Goal: Book appointment/travel/reservation

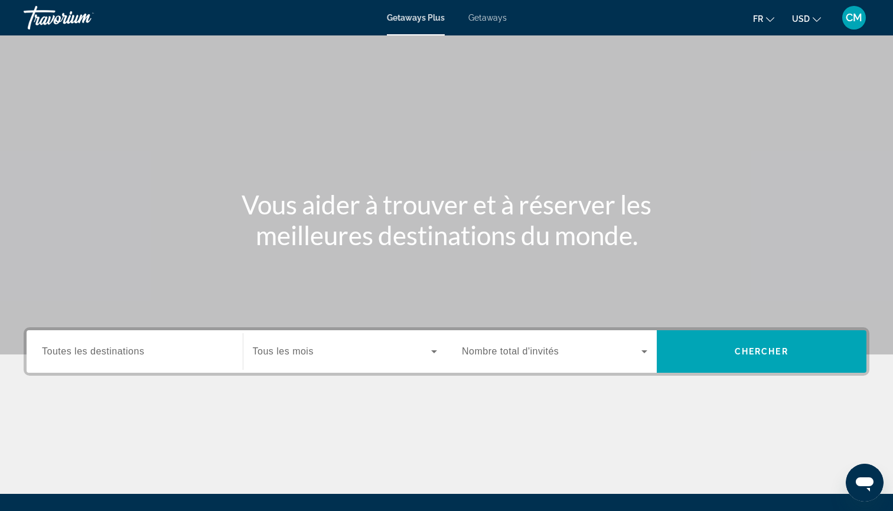
click at [489, 18] on span "Getaways" at bounding box center [487, 17] width 38 height 9
click at [130, 355] on span "Toutes les destinations" at bounding box center [93, 351] width 102 height 10
click at [130, 355] on input "Destination Toutes les destinations" at bounding box center [134, 352] width 185 height 14
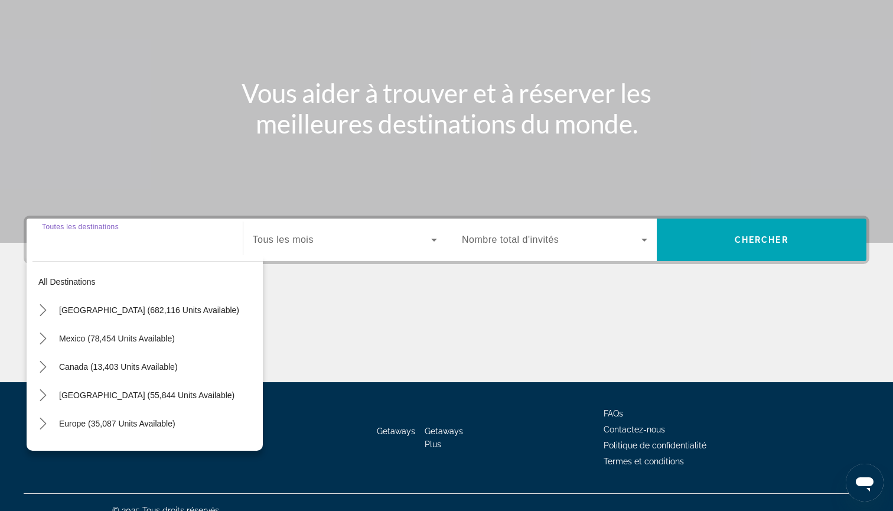
scroll to position [128, 0]
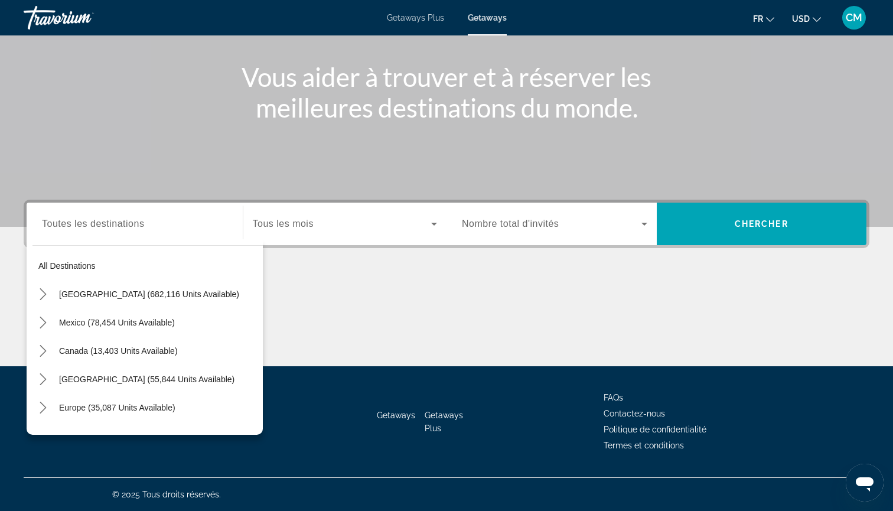
click at [86, 231] on div "Search widget" at bounding box center [134, 224] width 185 height 34
click at [56, 403] on span "Select destination: Europe (35,087 units available)" at bounding box center [158, 407] width 210 height 28
type input "**********"
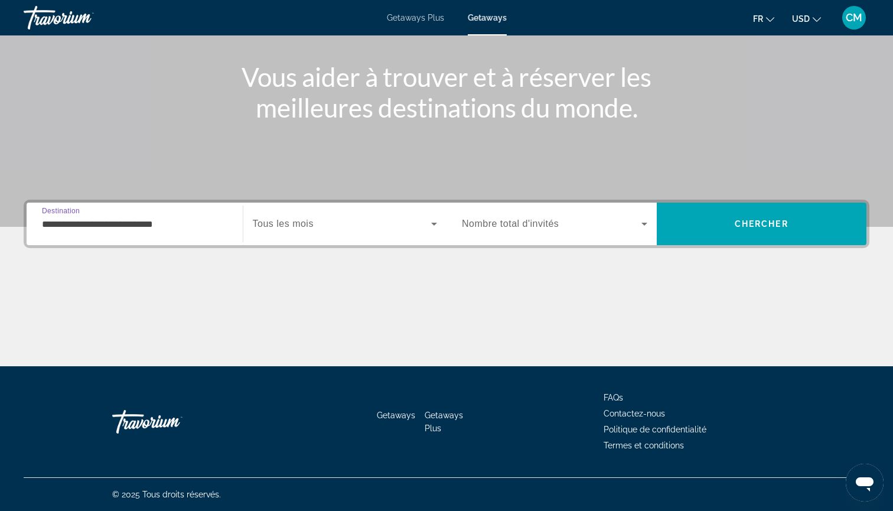
click at [311, 227] on span "Tous les mois" at bounding box center [283, 224] width 61 height 10
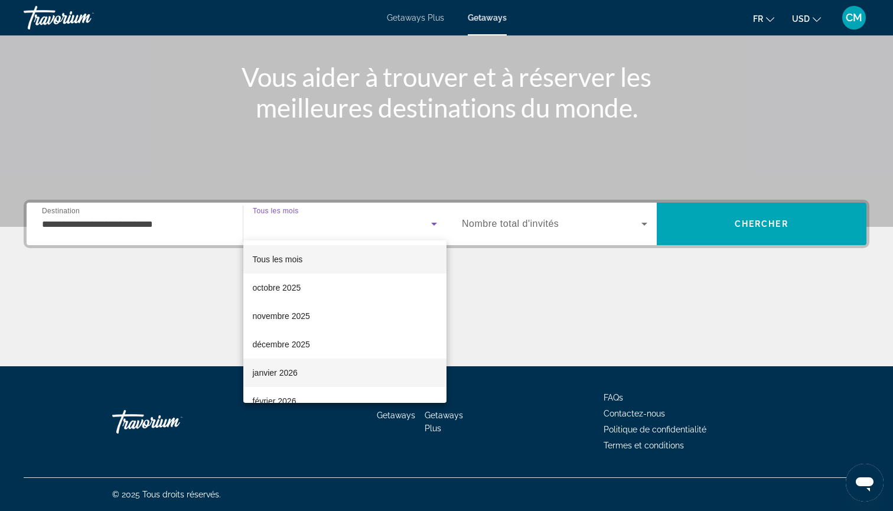
scroll to position [64, 0]
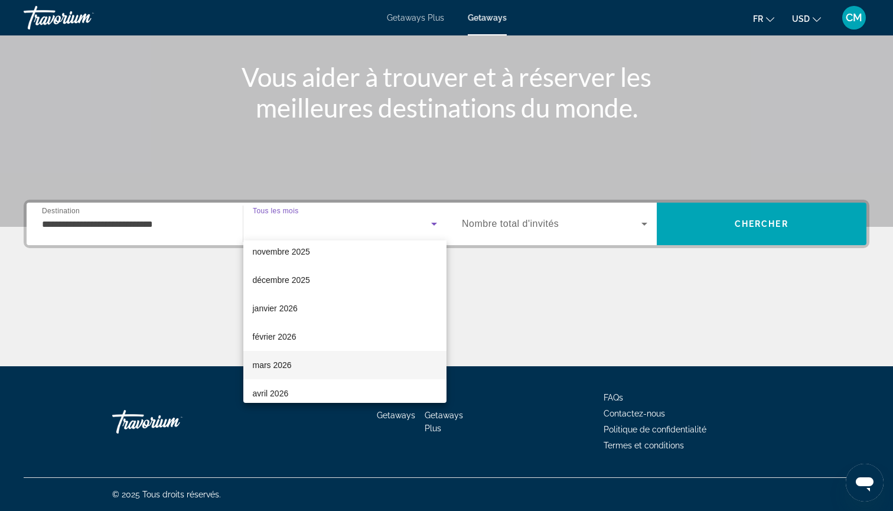
click at [284, 367] on span "mars 2026" at bounding box center [272, 365] width 39 height 14
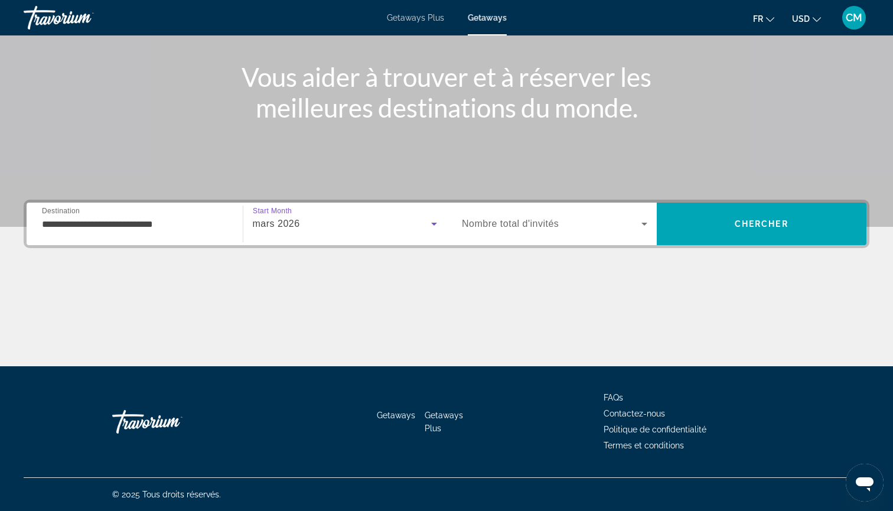
click at [519, 225] on span "Nombre total d'invités" at bounding box center [510, 224] width 97 height 10
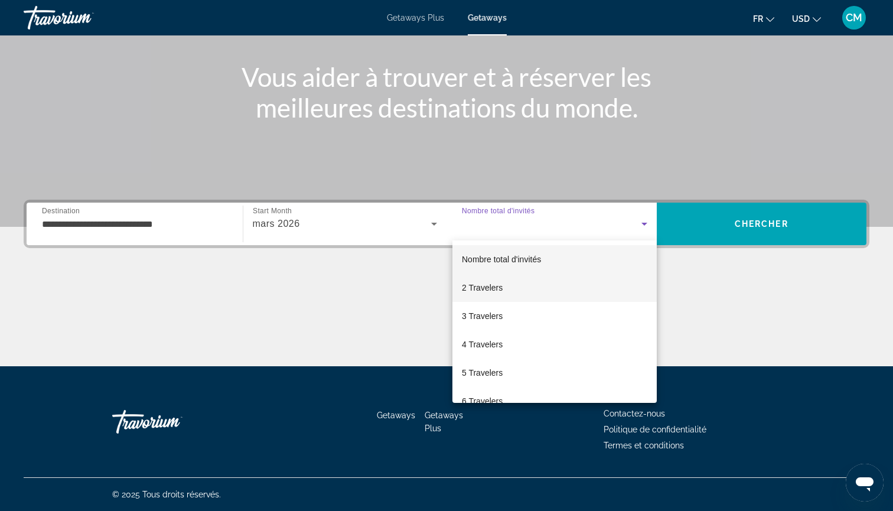
click at [494, 293] on span "2 Travelers" at bounding box center [482, 288] width 41 height 14
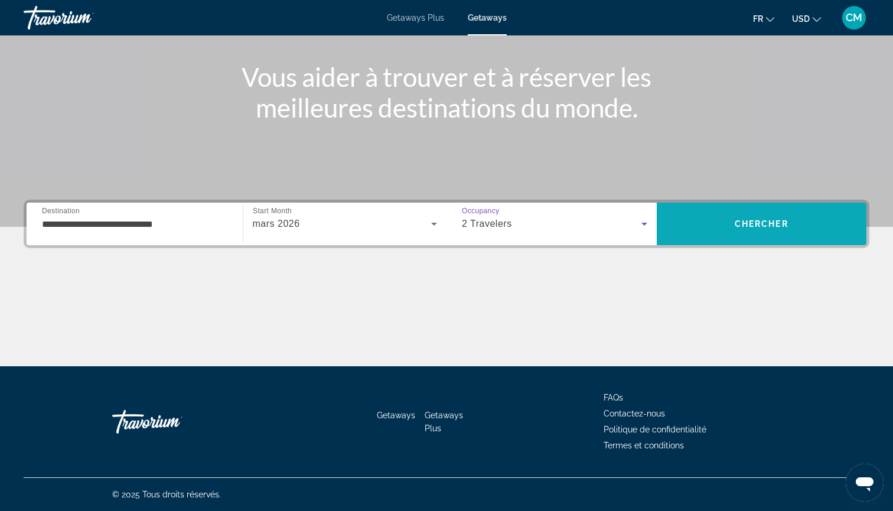
click at [700, 217] on span "Search" at bounding box center [762, 224] width 210 height 28
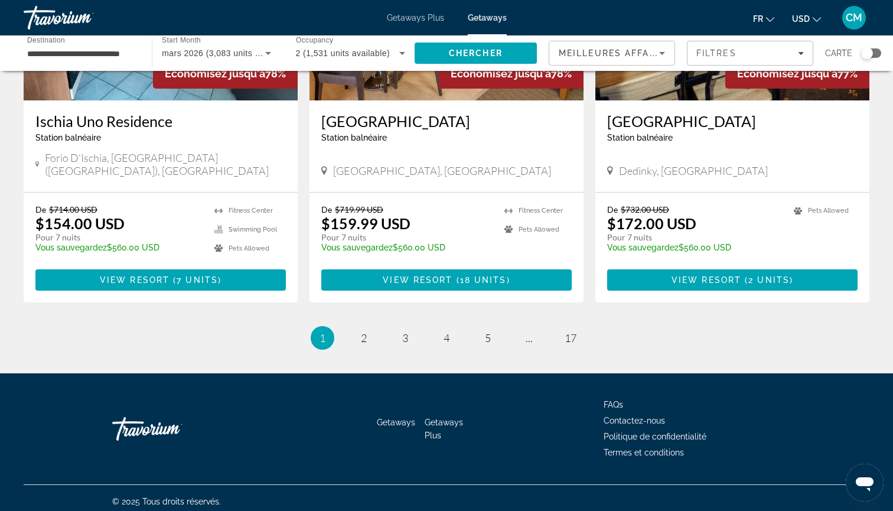
scroll to position [1418, 0]
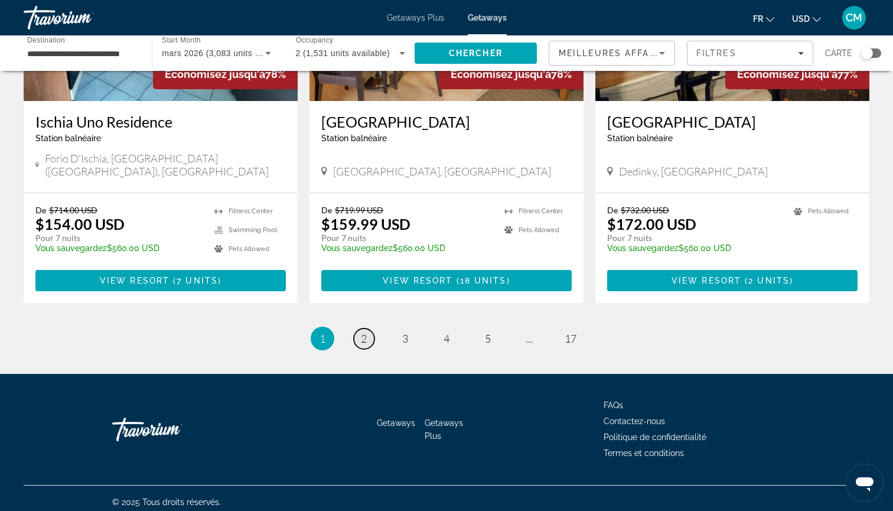
click at [363, 332] on span "2" at bounding box center [364, 338] width 6 height 13
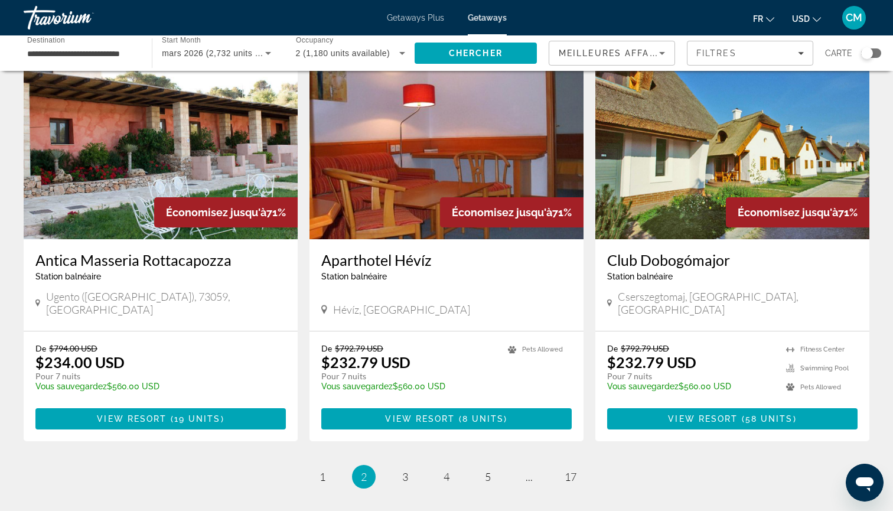
scroll to position [1301, 0]
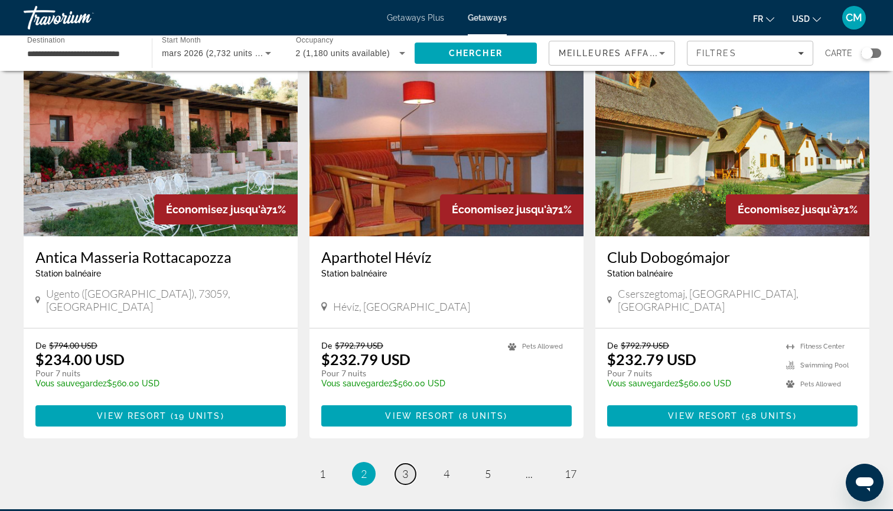
click at [408, 467] on span "3" at bounding box center [405, 473] width 6 height 13
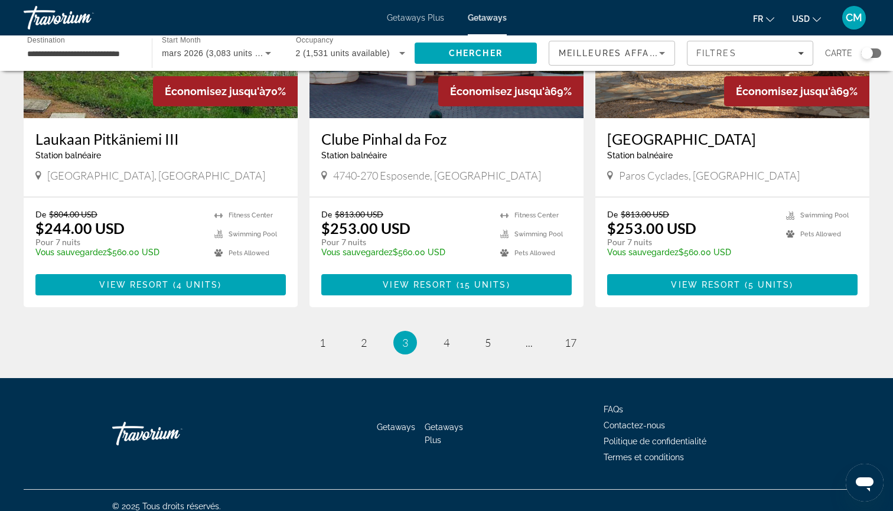
scroll to position [1401, 0]
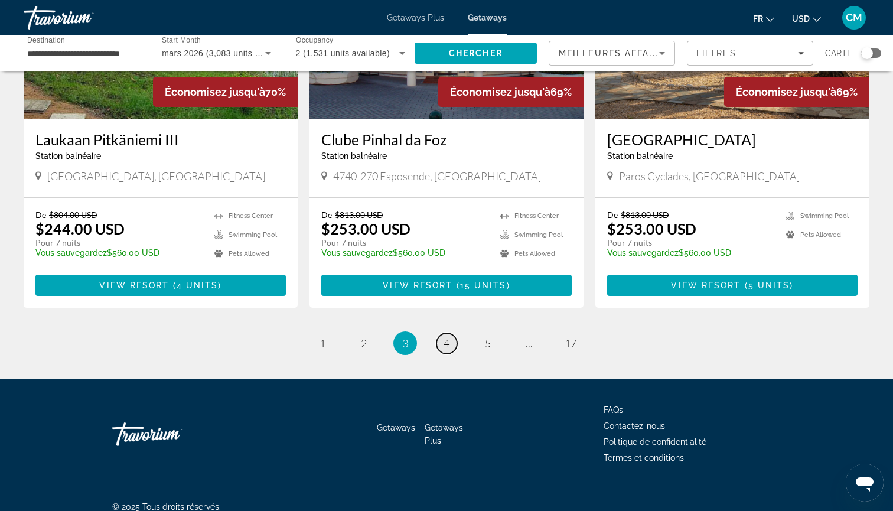
click at [451, 333] on link "page 4" at bounding box center [447, 343] width 21 height 21
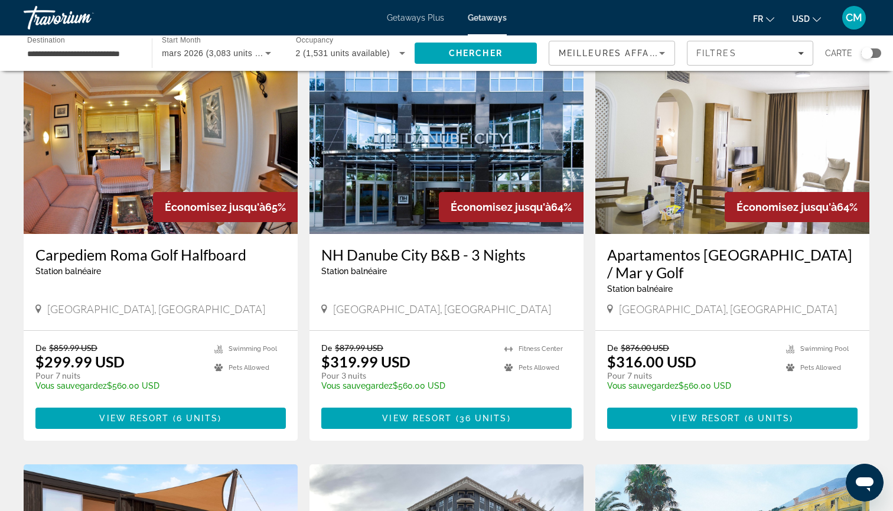
scroll to position [902, 0]
